Goal: Transaction & Acquisition: Book appointment/travel/reservation

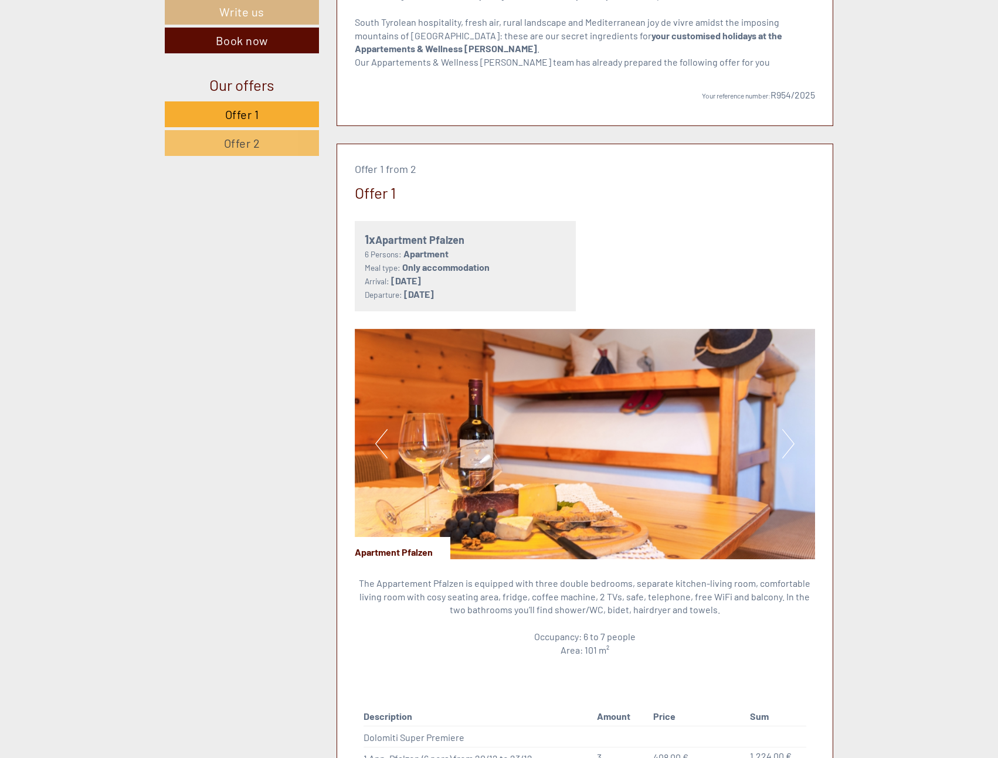
scroll to position [586, 0]
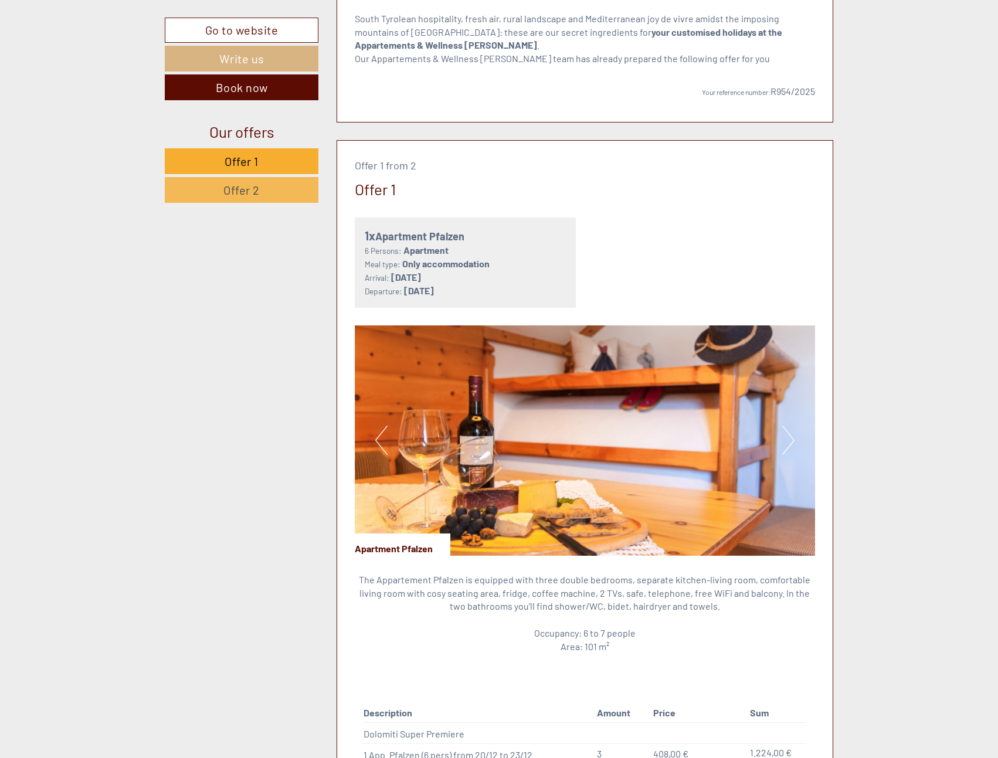
click at [258, 200] on link "Offer 2" at bounding box center [242, 190] width 154 height 26
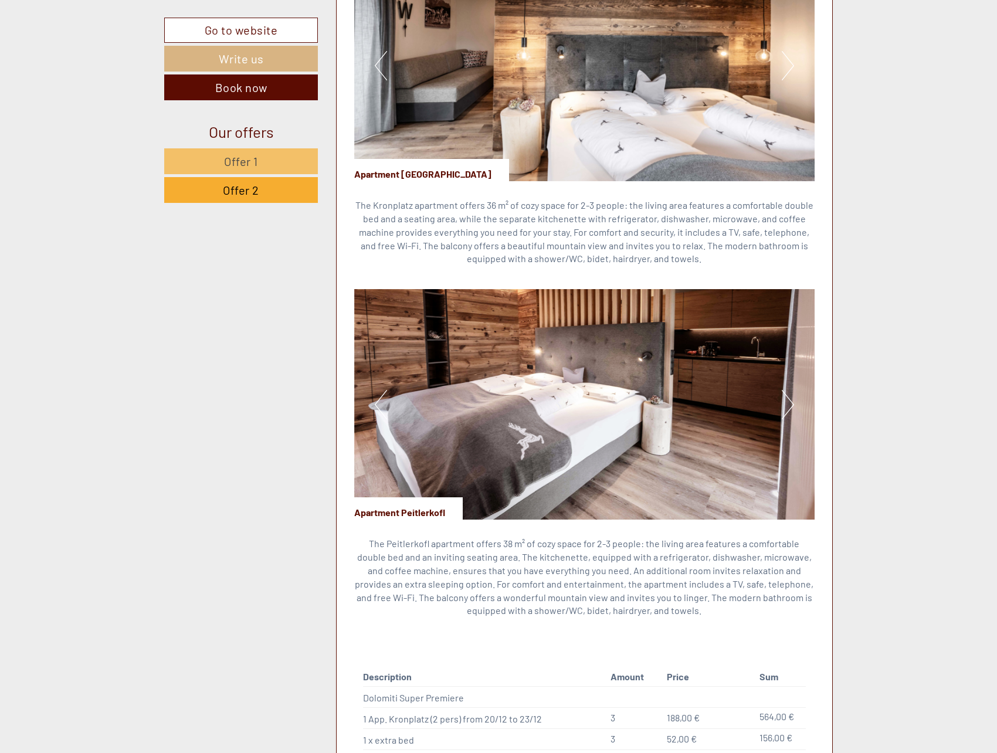
scroll to position [1312, 0]
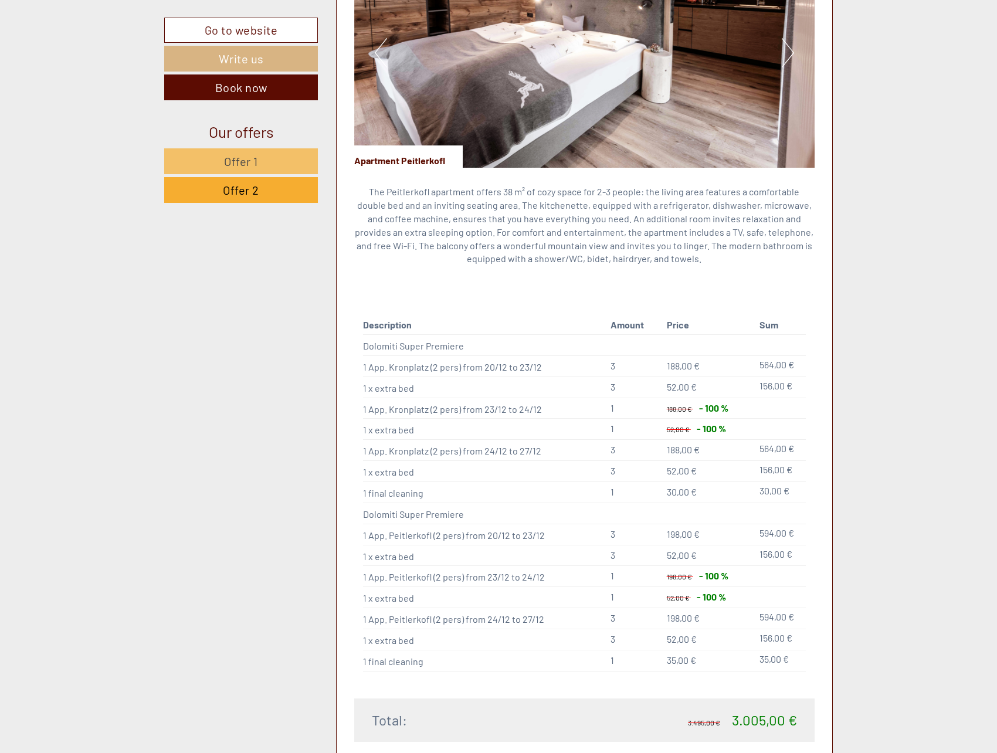
drag, startPoint x: 389, startPoint y: 372, endPoint x: 447, endPoint y: 492, distance: 132.7
click at [447, 492] on tbody "Description Amount Price Sum Dolomiti Super Premiere 1 App. Kronplatz (2 pers) …" at bounding box center [584, 493] width 443 height 355
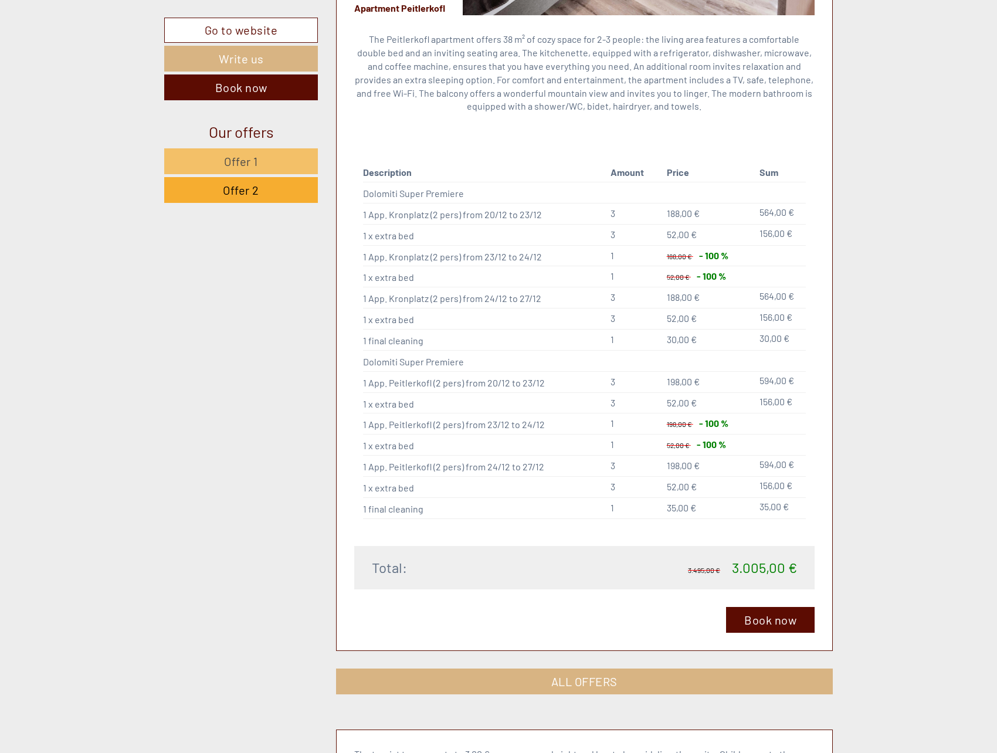
scroll to position [1488, 0]
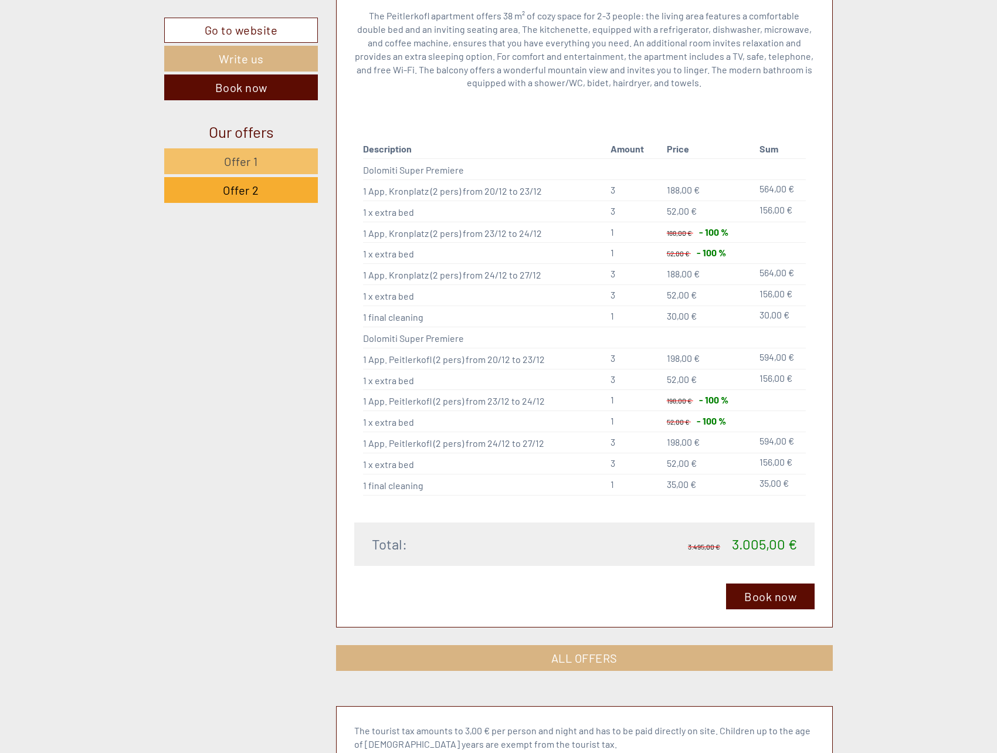
drag, startPoint x: 392, startPoint y: 378, endPoint x: 597, endPoint y: 202, distance: 269.4
click at [597, 202] on tbody "Description Amount Price Sum Dolomiti Super Premiere 1 App. Kronplatz (2 pers) …" at bounding box center [584, 317] width 443 height 355
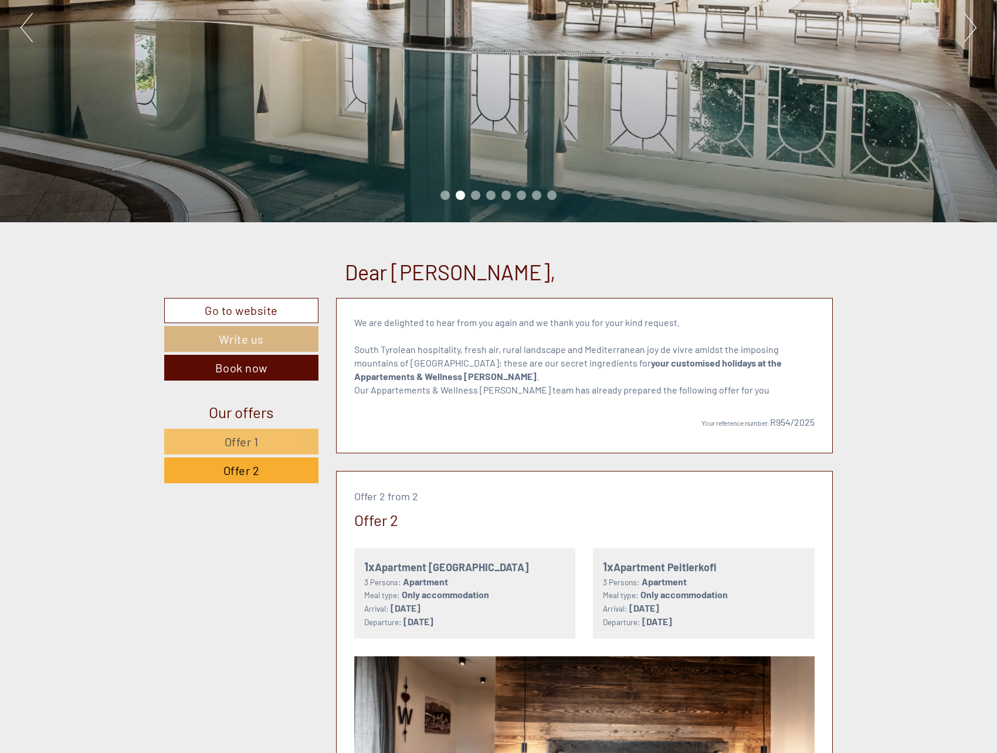
scroll to position [315, 0]
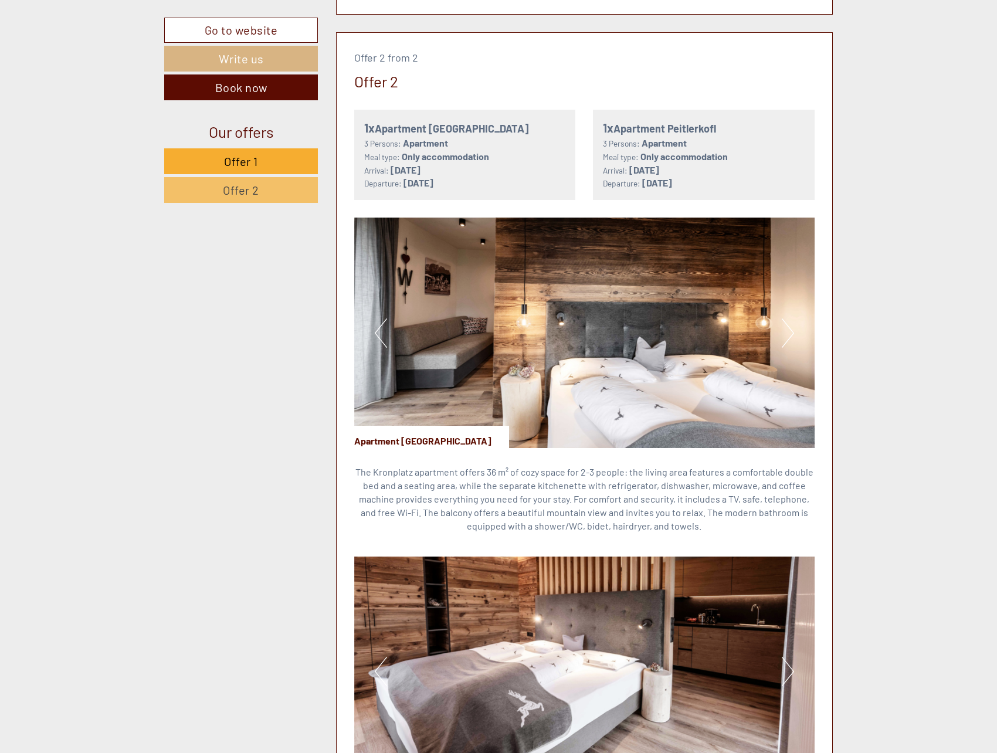
scroll to position [1759, 0]
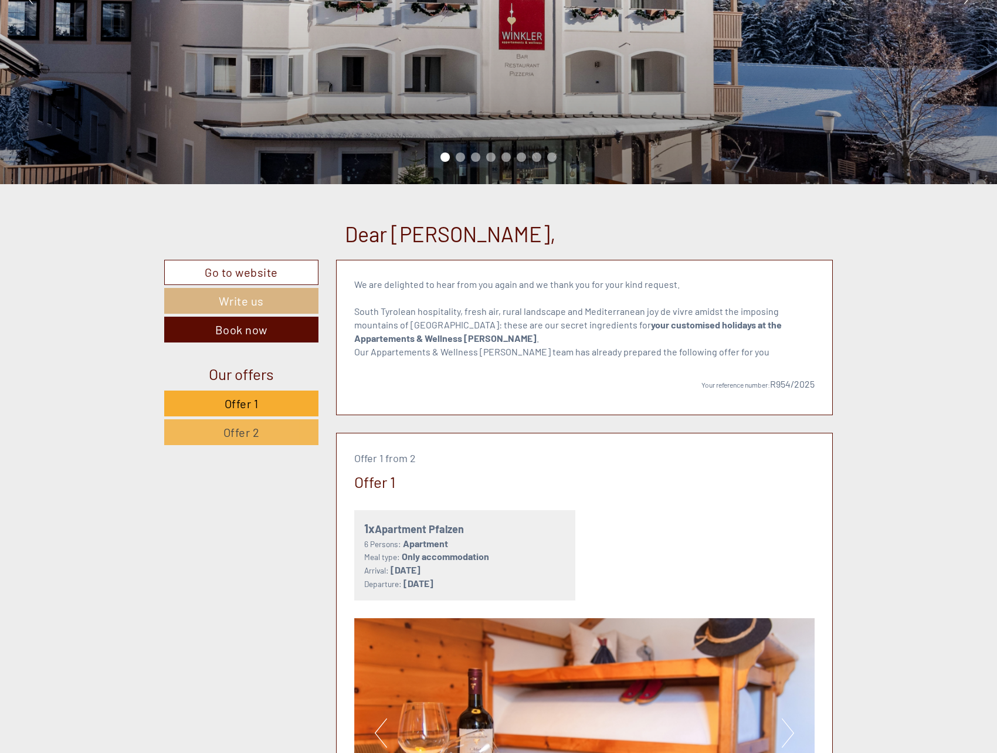
click at [257, 430] on span "Offer 2" at bounding box center [241, 432] width 36 height 14
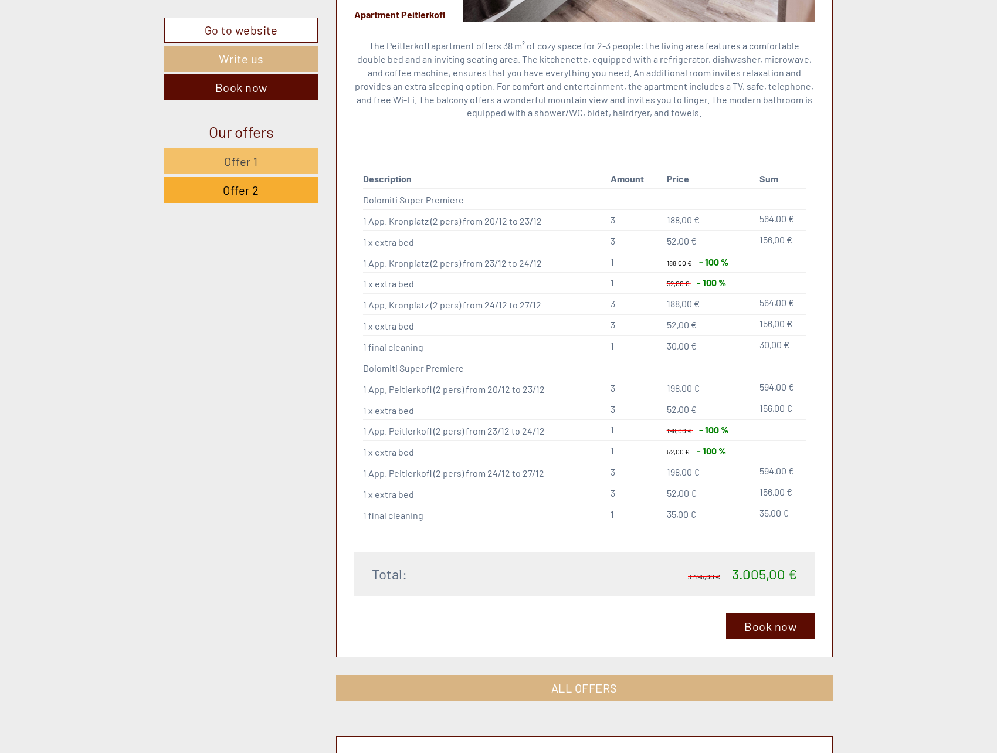
scroll to position [1488, 0]
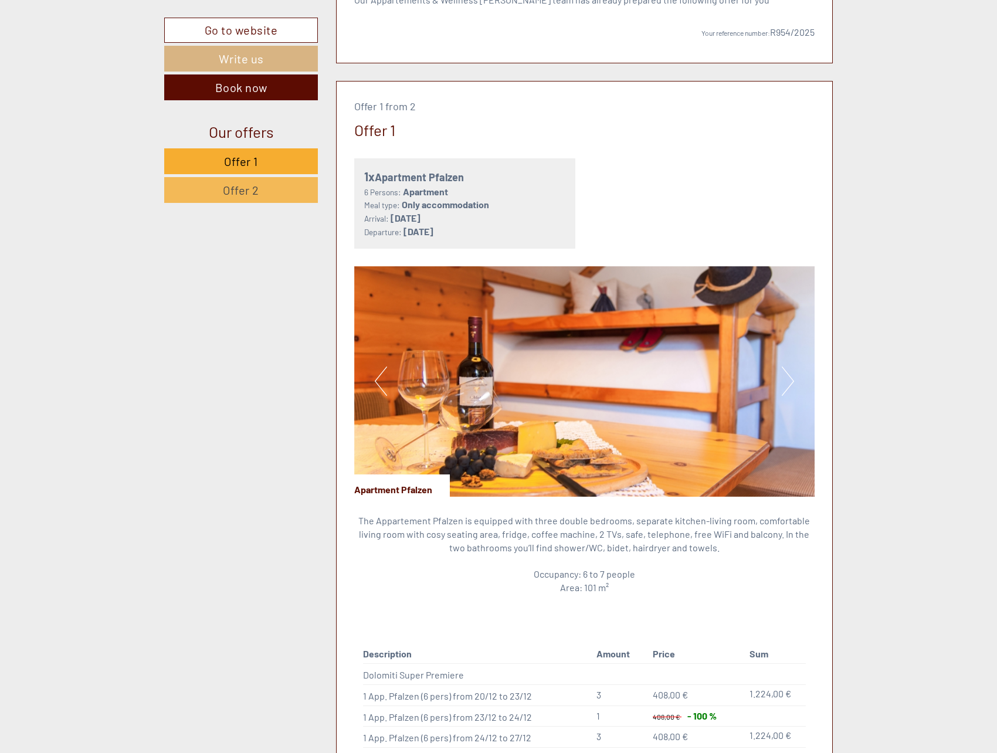
click at [211, 188] on link "Offer 2" at bounding box center [241, 190] width 154 height 26
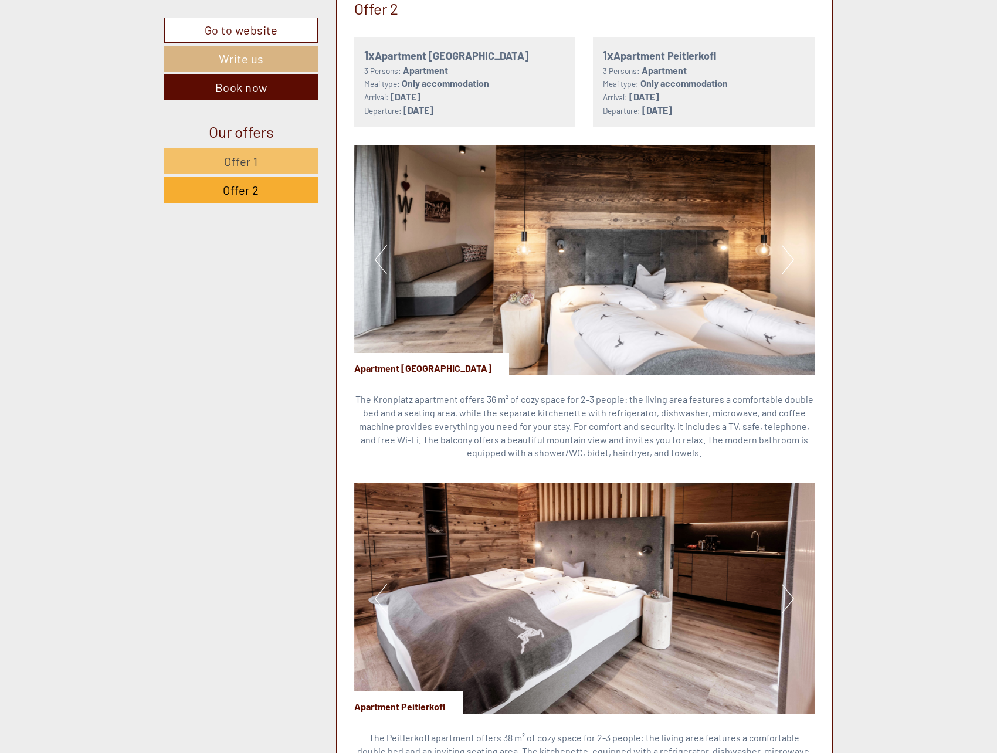
scroll to position [726, 0]
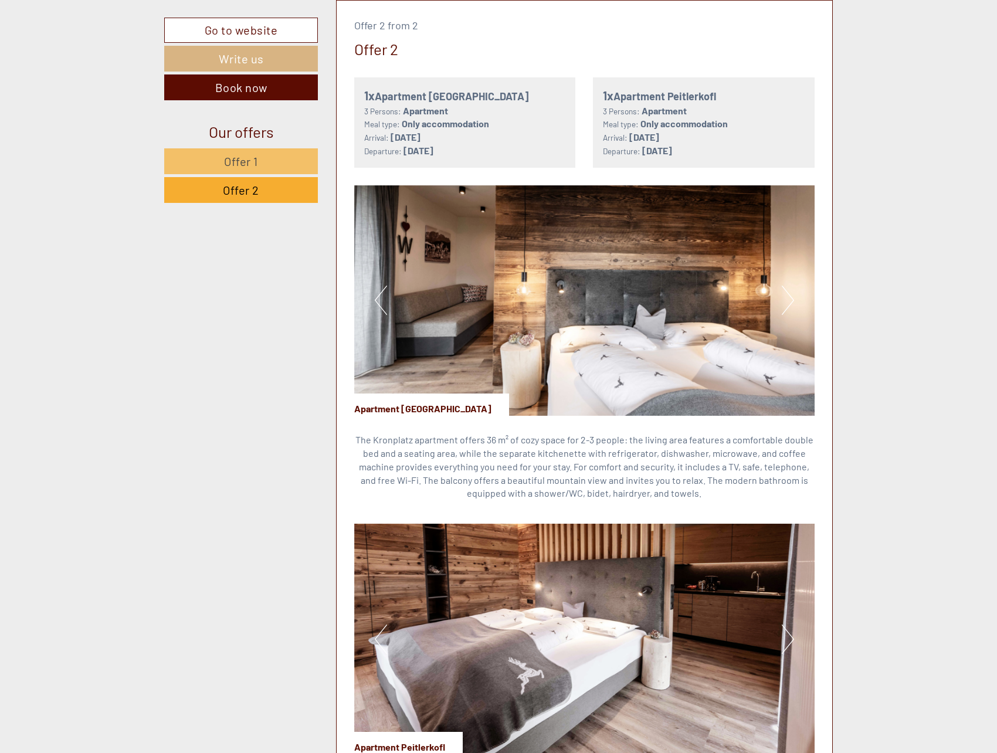
drag, startPoint x: 451, startPoint y: 312, endPoint x: 589, endPoint y: 349, distance: 143.0
click at [589, 349] on img at bounding box center [584, 300] width 461 height 230
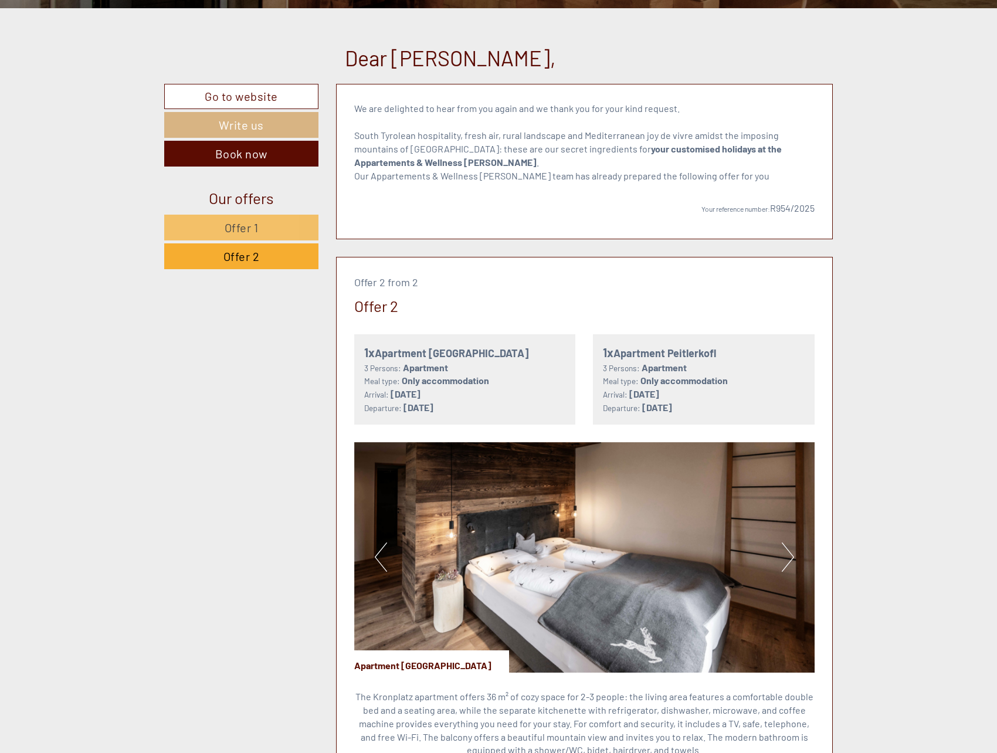
scroll to position [608, 0]
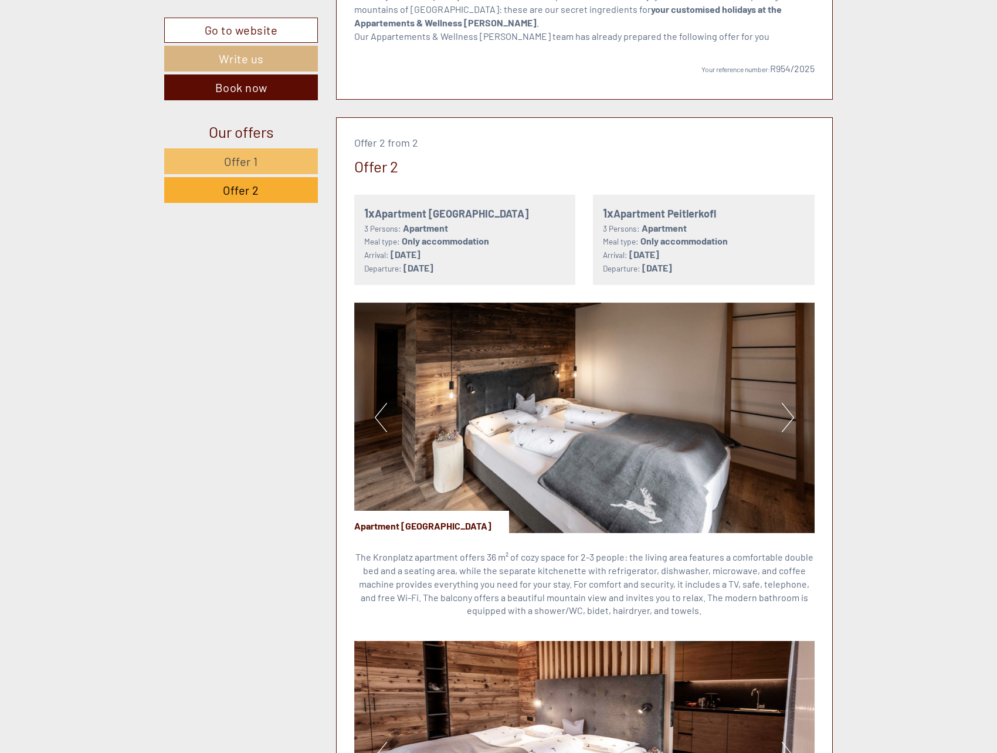
click at [793, 424] on button "Next" at bounding box center [787, 417] width 12 height 29
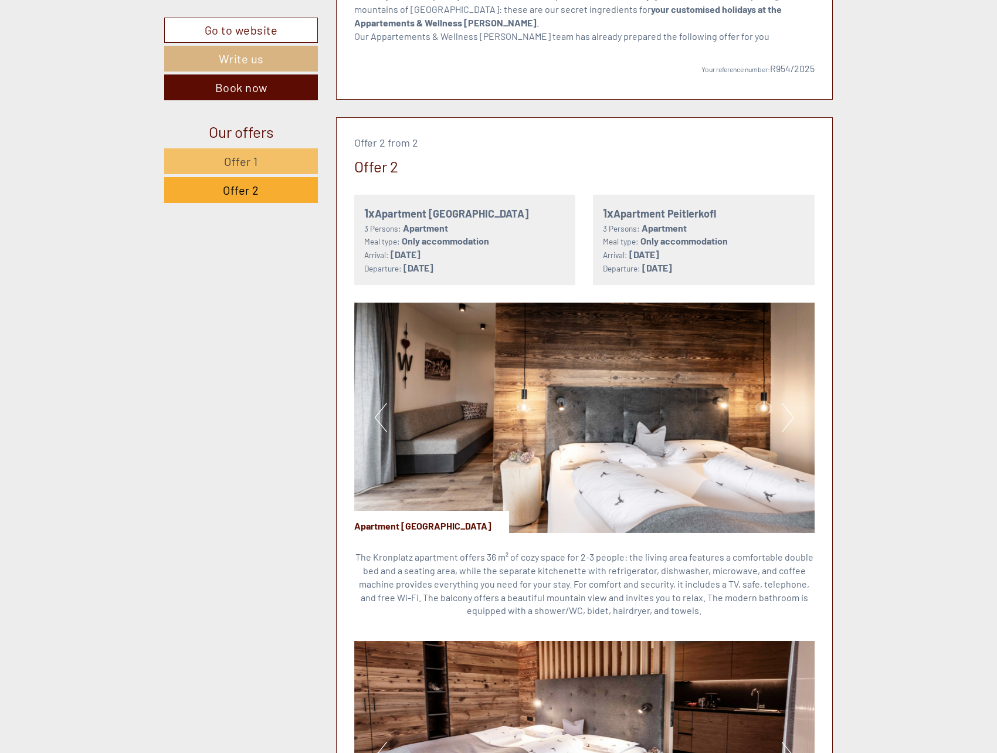
click at [791, 423] on button "Next" at bounding box center [787, 417] width 12 height 29
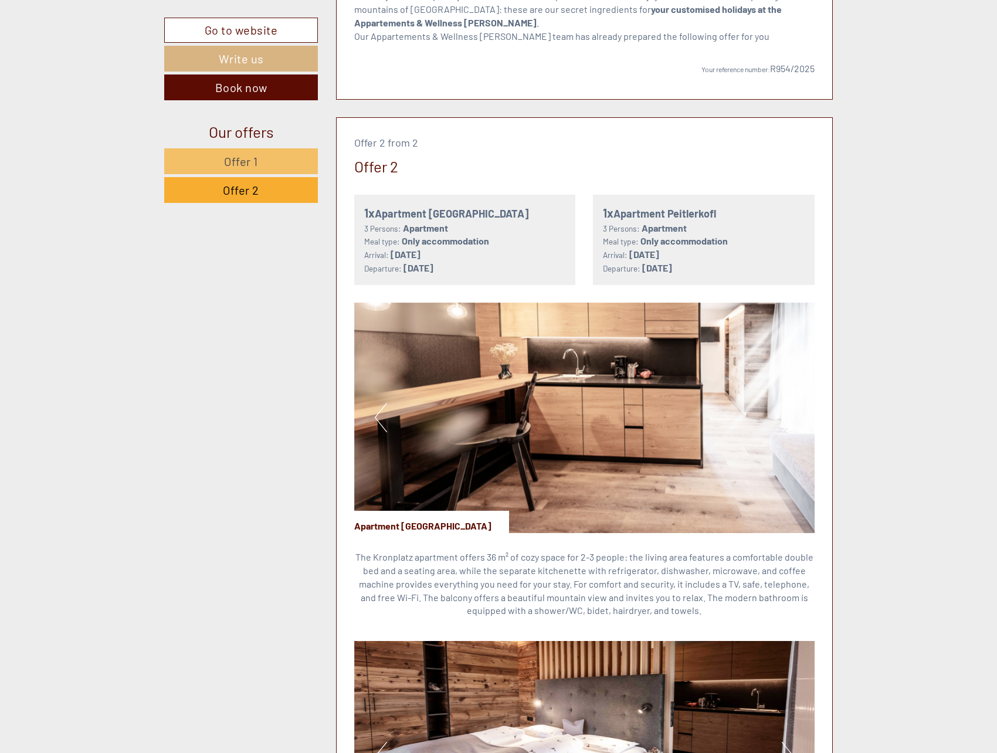
click at [791, 423] on button "Next" at bounding box center [787, 417] width 12 height 29
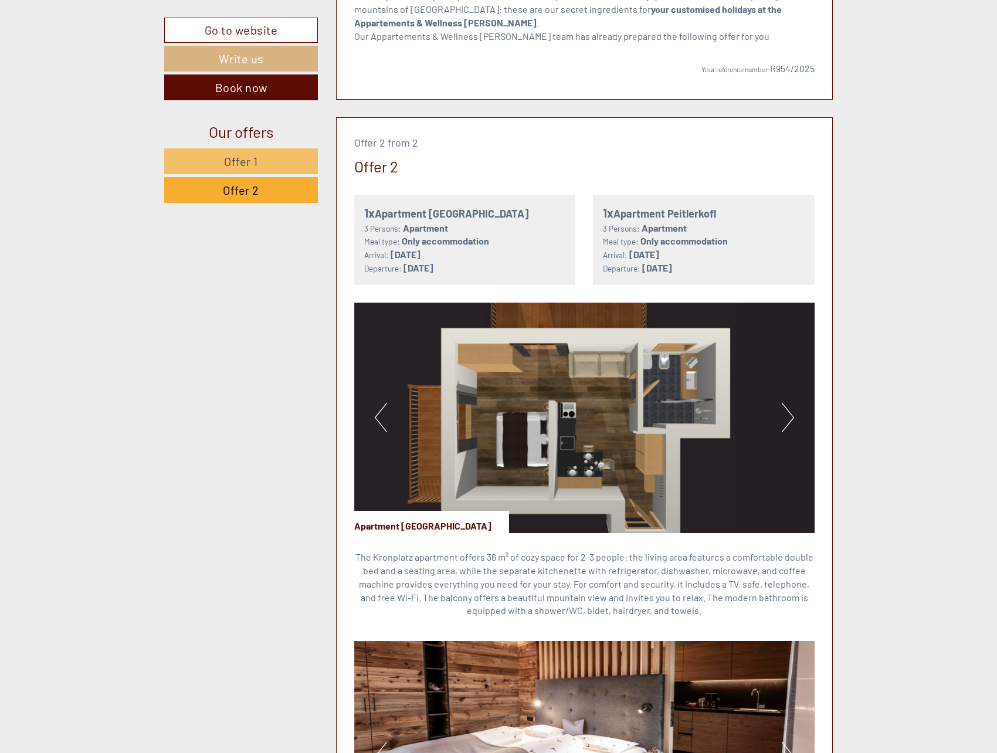
click at [791, 423] on button "Next" at bounding box center [787, 417] width 12 height 29
